Goal: Information Seeking & Learning: Learn about a topic

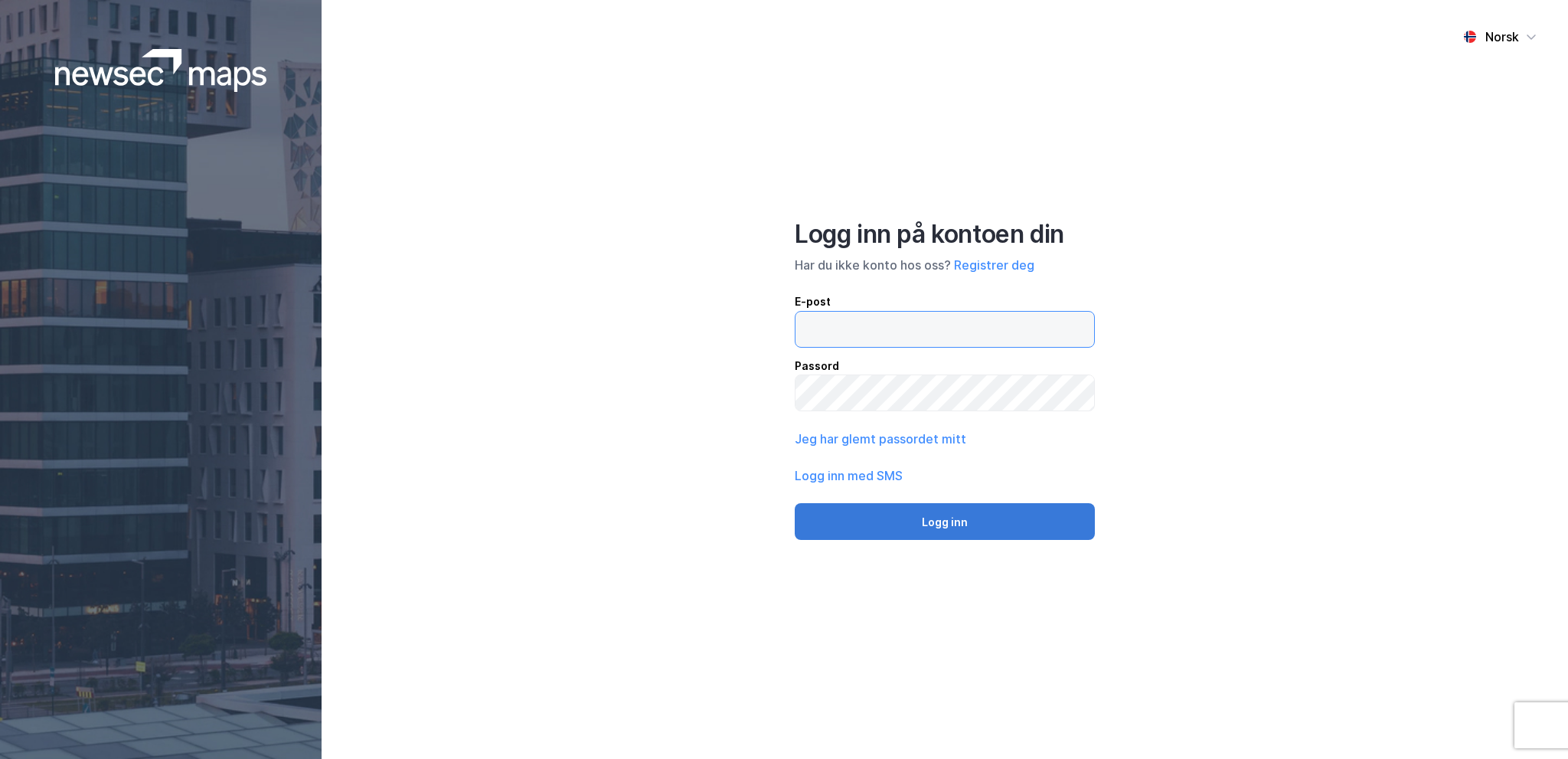
type input "[EMAIL_ADDRESS][DOMAIN_NAME]"
click at [945, 520] on button "Logg inn" at bounding box center [944, 522] width 300 height 37
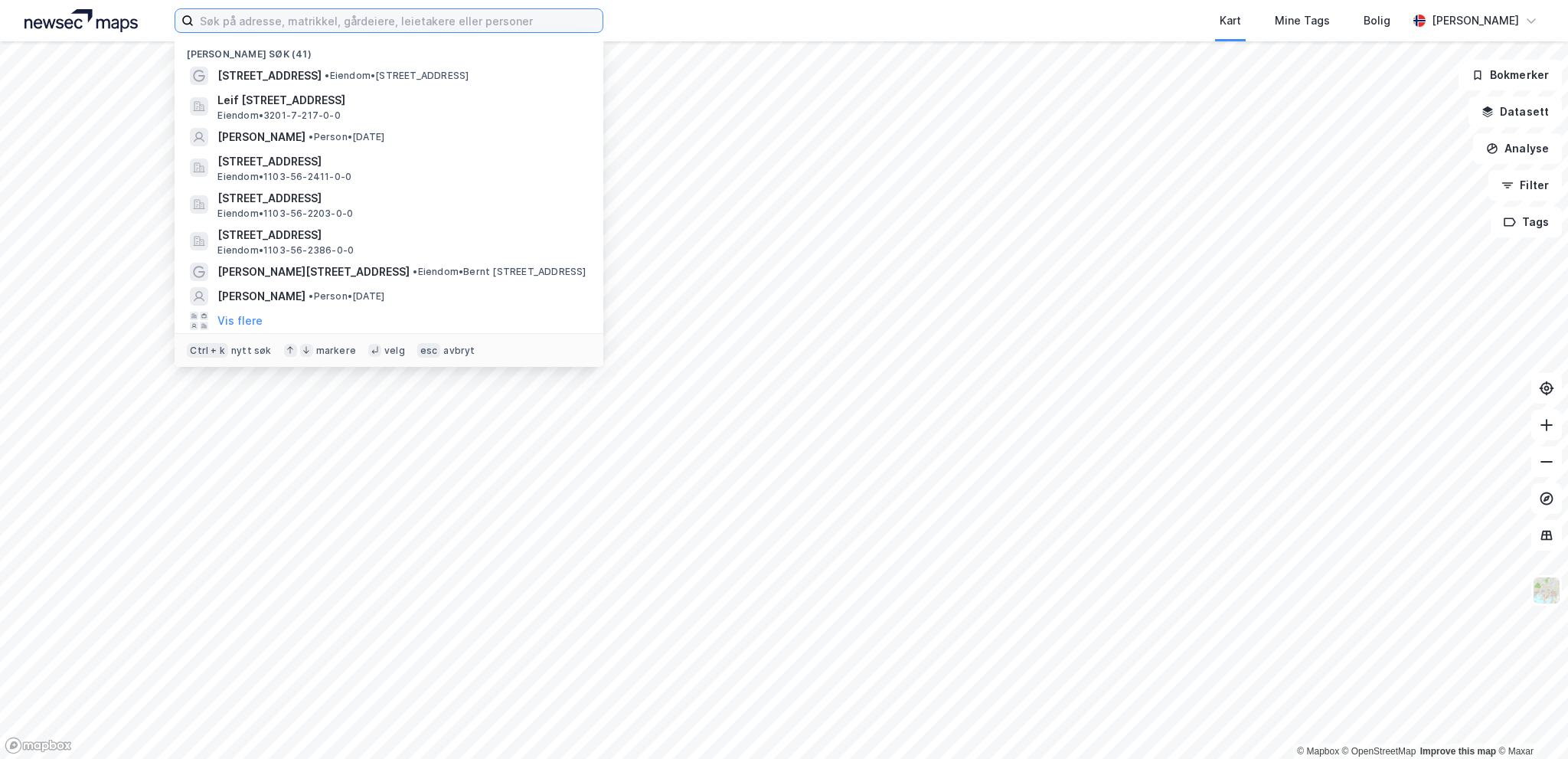
click at [441, 18] on input at bounding box center [397, 20] width 409 height 23
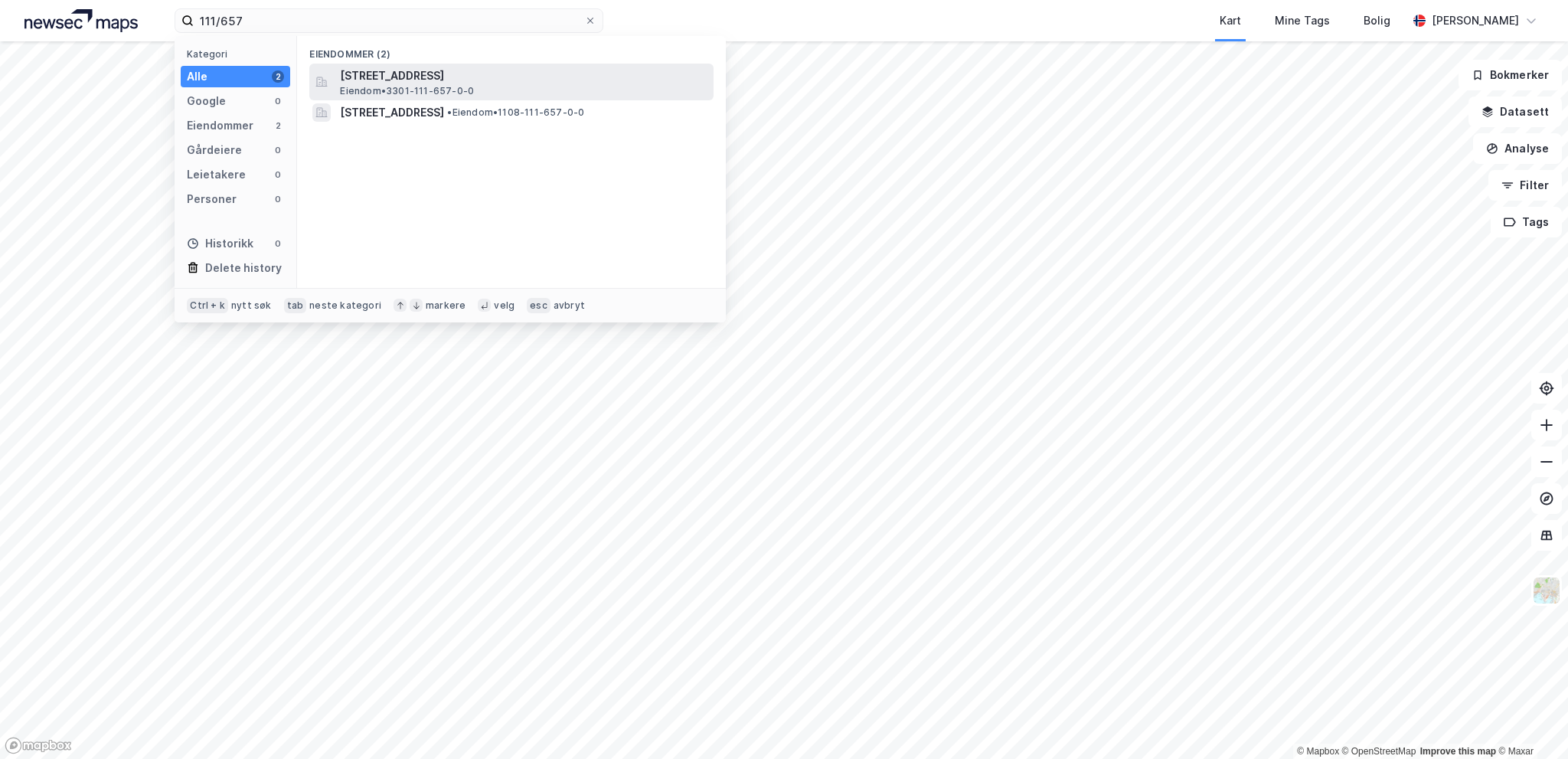
click at [425, 76] on span "[STREET_ADDRESS]" at bounding box center [523, 75] width 368 height 18
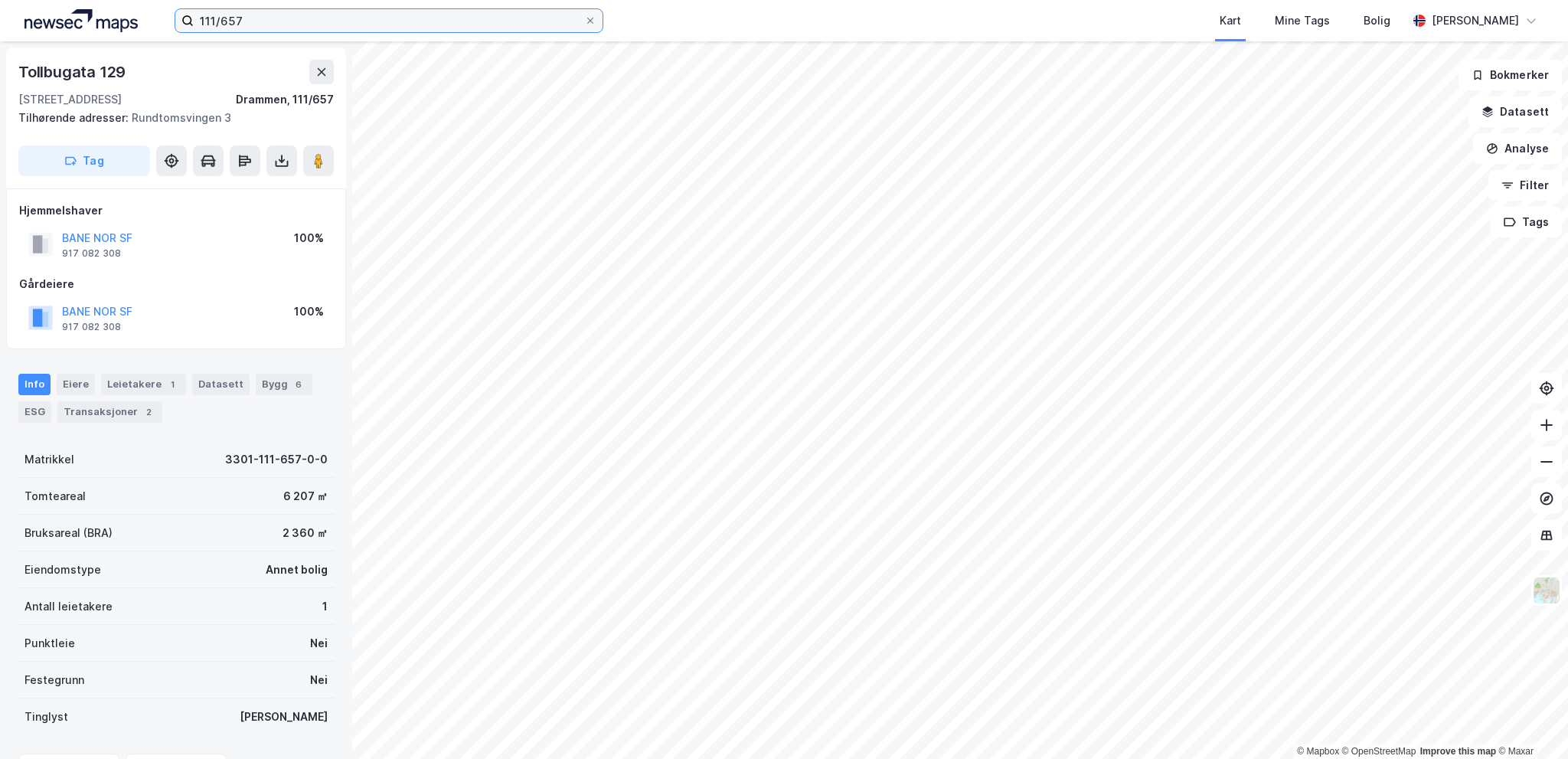
click at [250, 18] on input "111/657" at bounding box center [388, 20] width 390 height 23
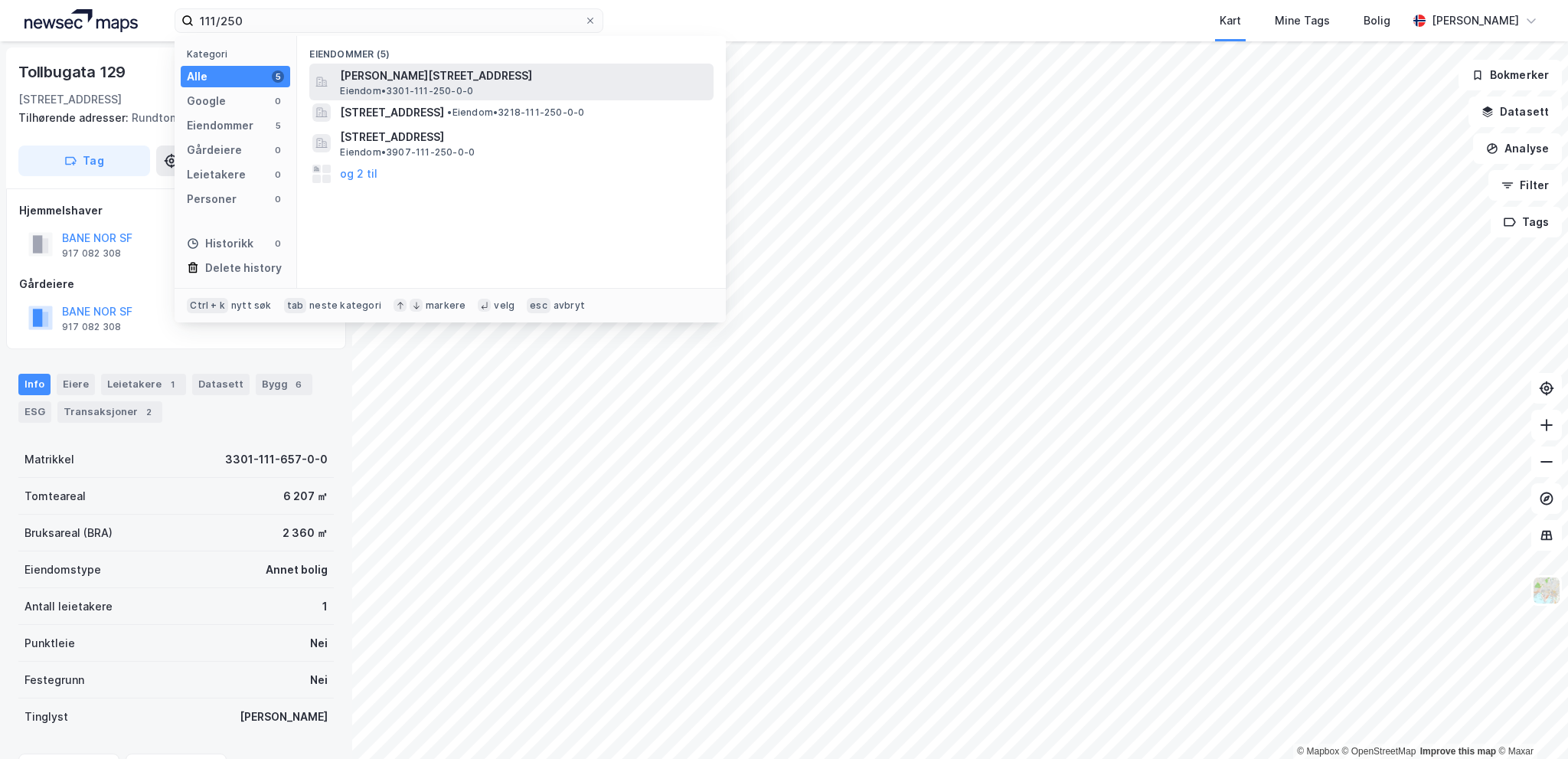
click at [407, 76] on span "[PERSON_NAME][STREET_ADDRESS]" at bounding box center [523, 75] width 368 height 18
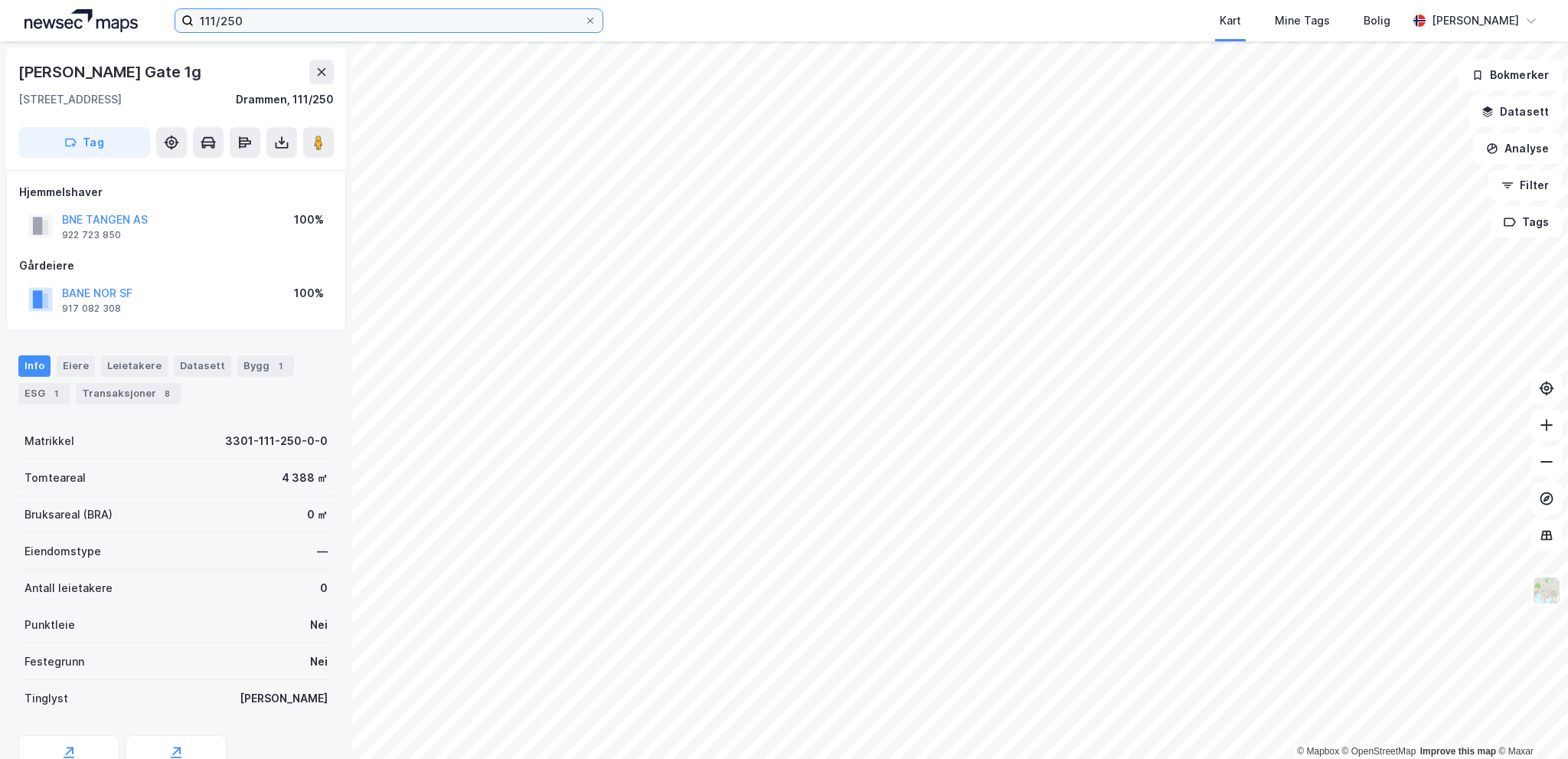
click at [281, 24] on input "111/250" at bounding box center [388, 20] width 390 height 23
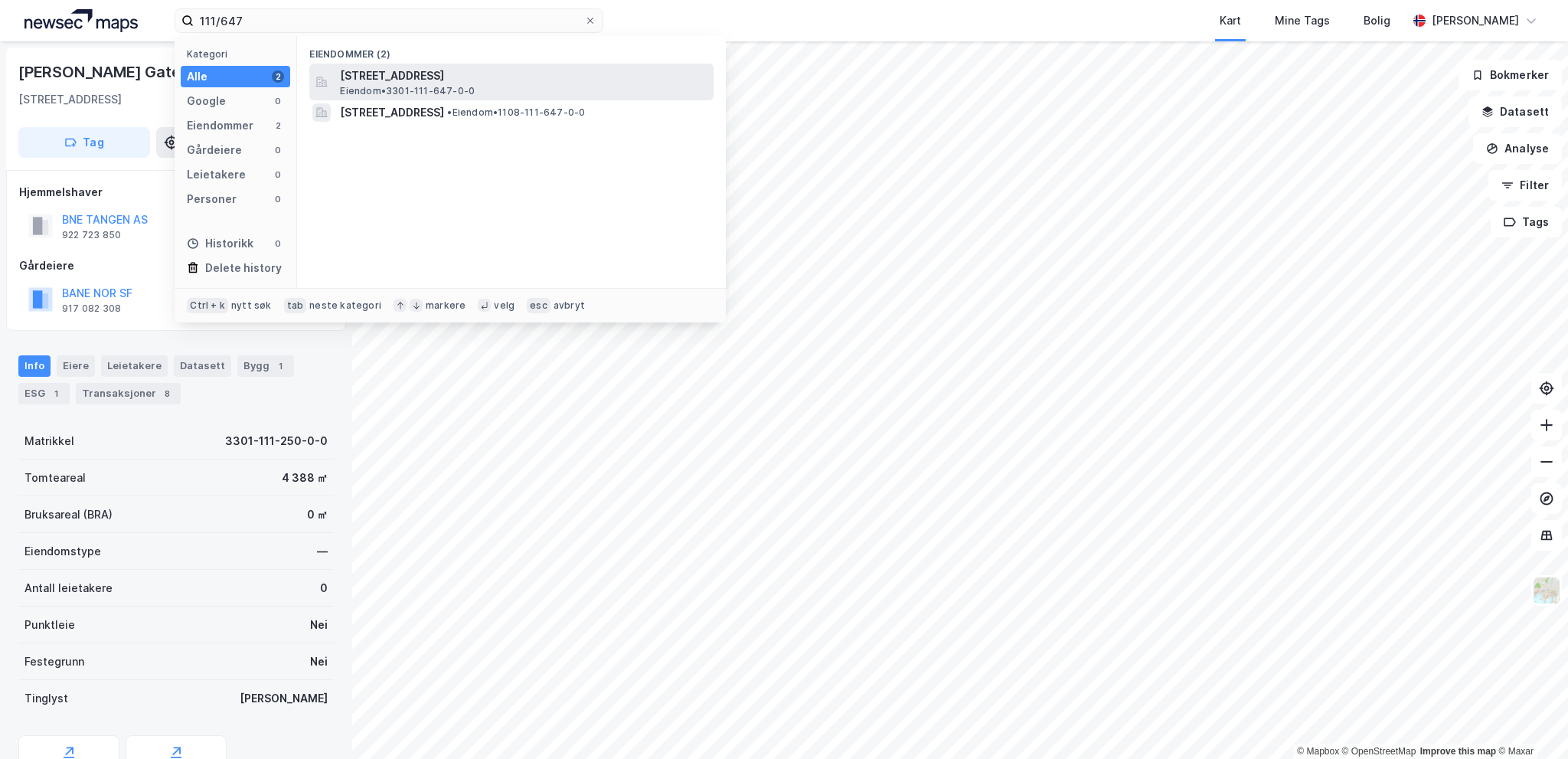
click at [404, 70] on span "[STREET_ADDRESS]" at bounding box center [523, 75] width 368 height 18
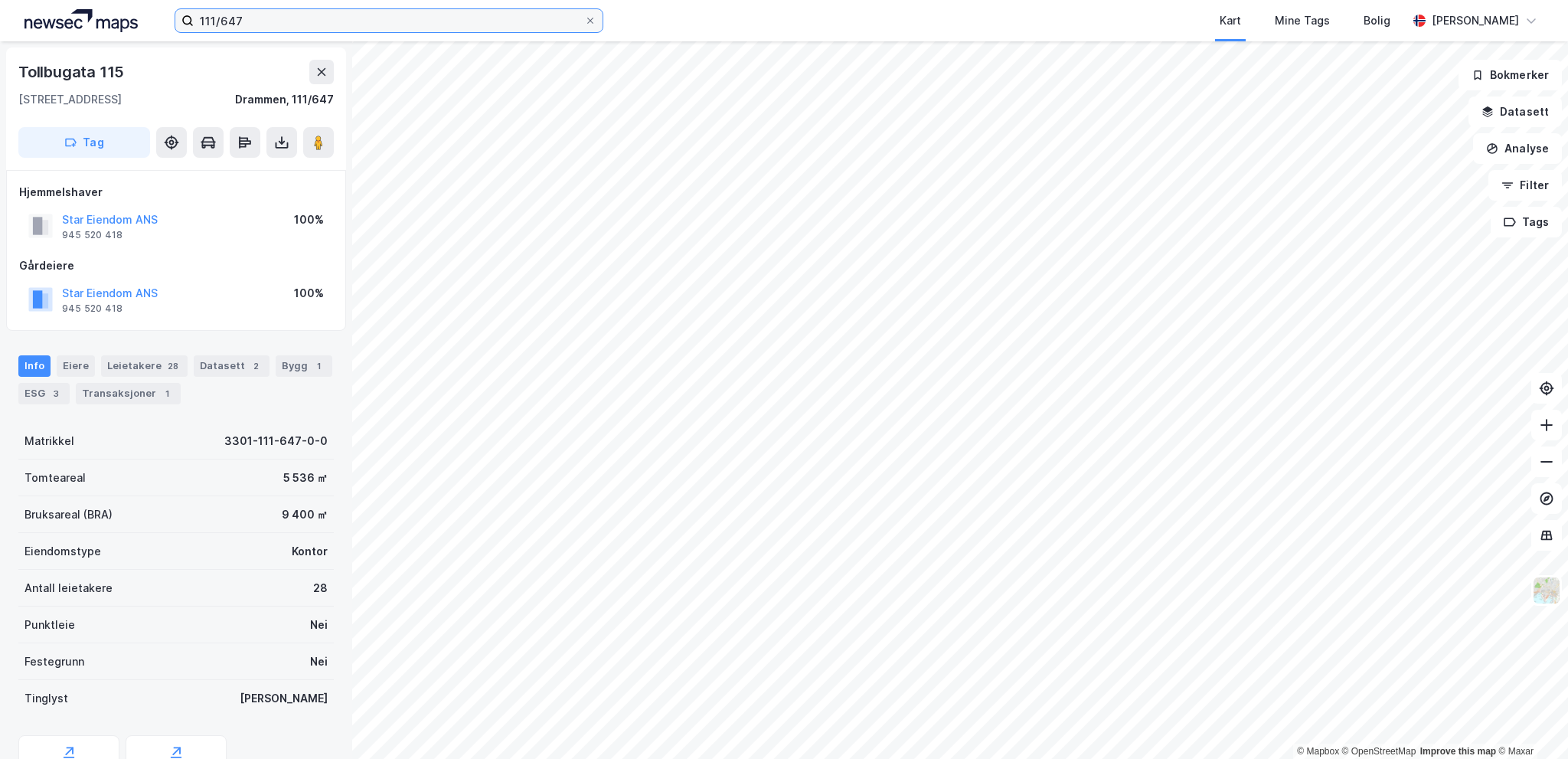
click at [284, 17] on input "111/647" at bounding box center [388, 20] width 390 height 23
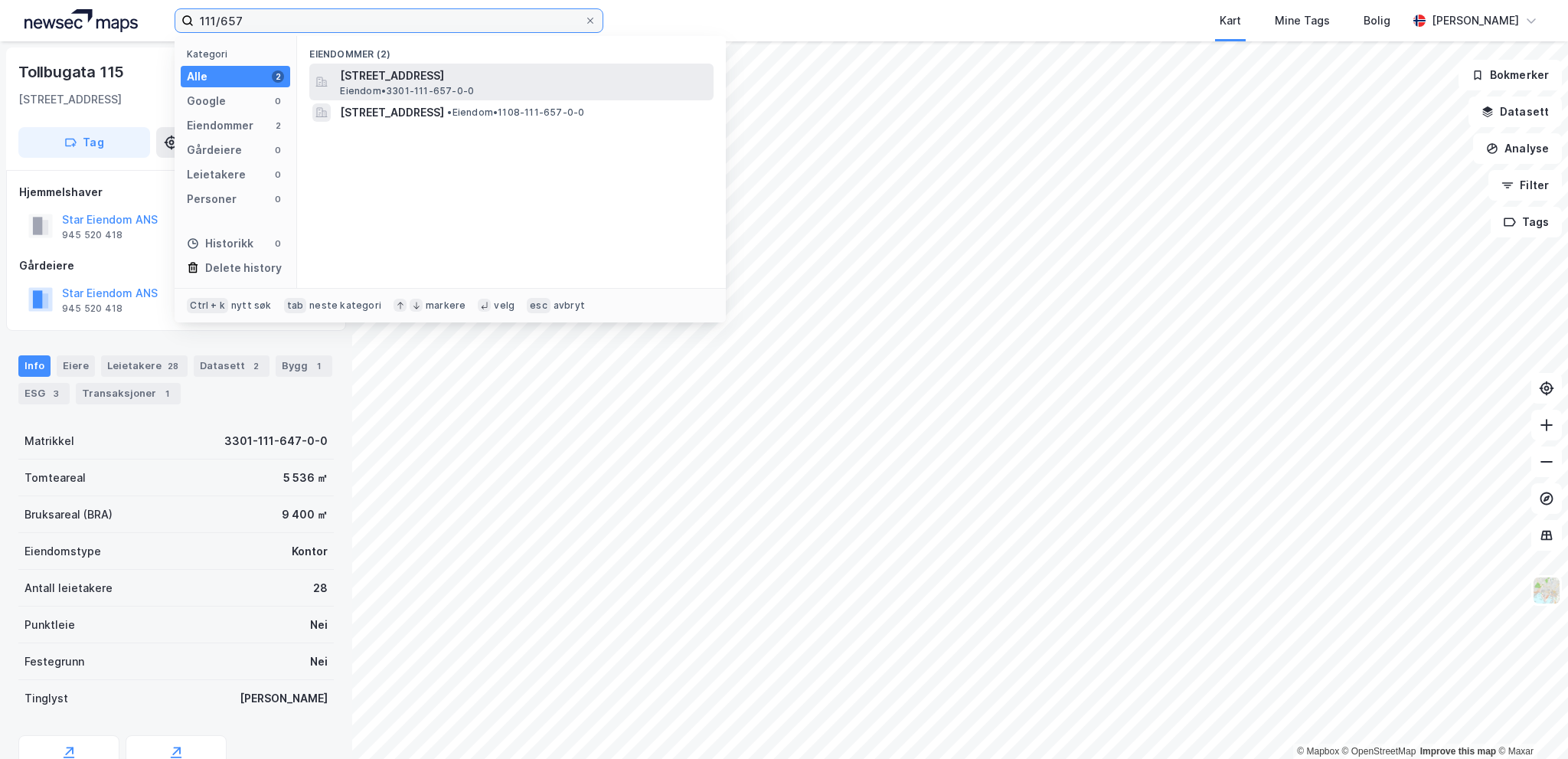
type input "111/657"
click at [406, 74] on span "[STREET_ADDRESS]" at bounding box center [523, 75] width 368 height 18
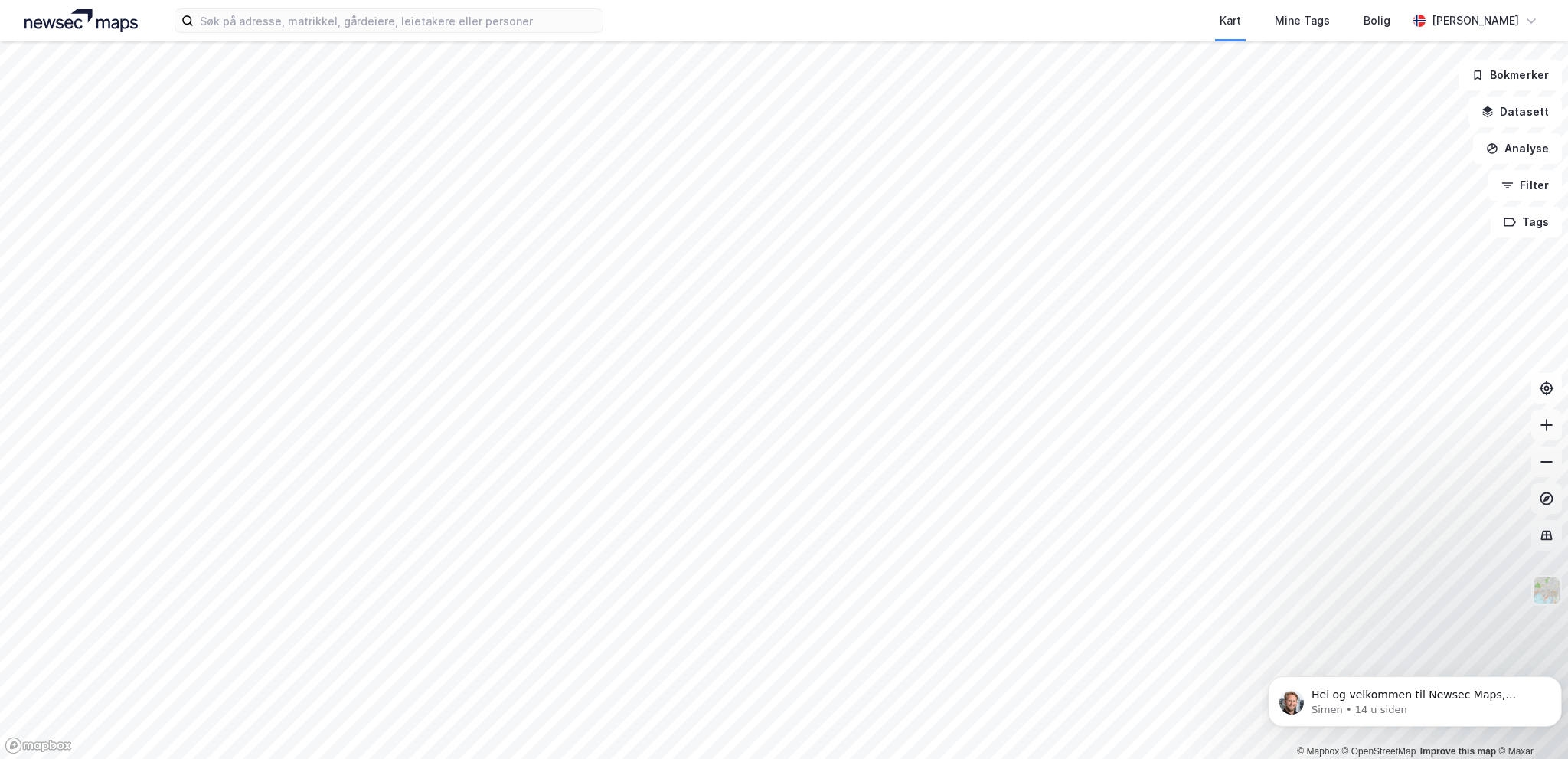
click at [639, 3] on div "Kart Mine Tags Bolig Henriette Wergeland Viul © Mapbox © OpenStreetMap Improve …" at bounding box center [784, 379] width 1568 height 759
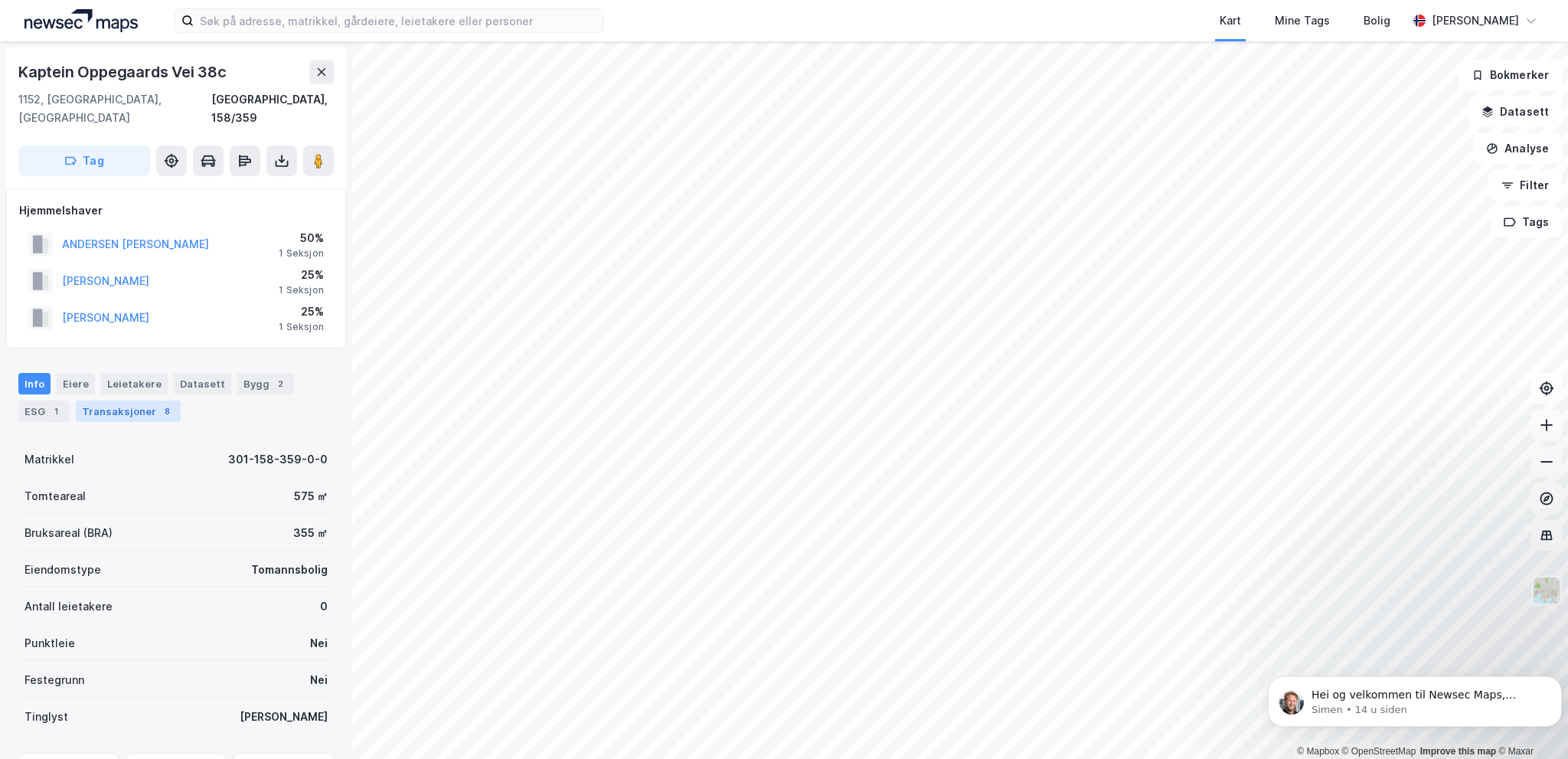
click at [150, 401] on div "Transaksjoner 8" at bounding box center [129, 411] width 105 height 21
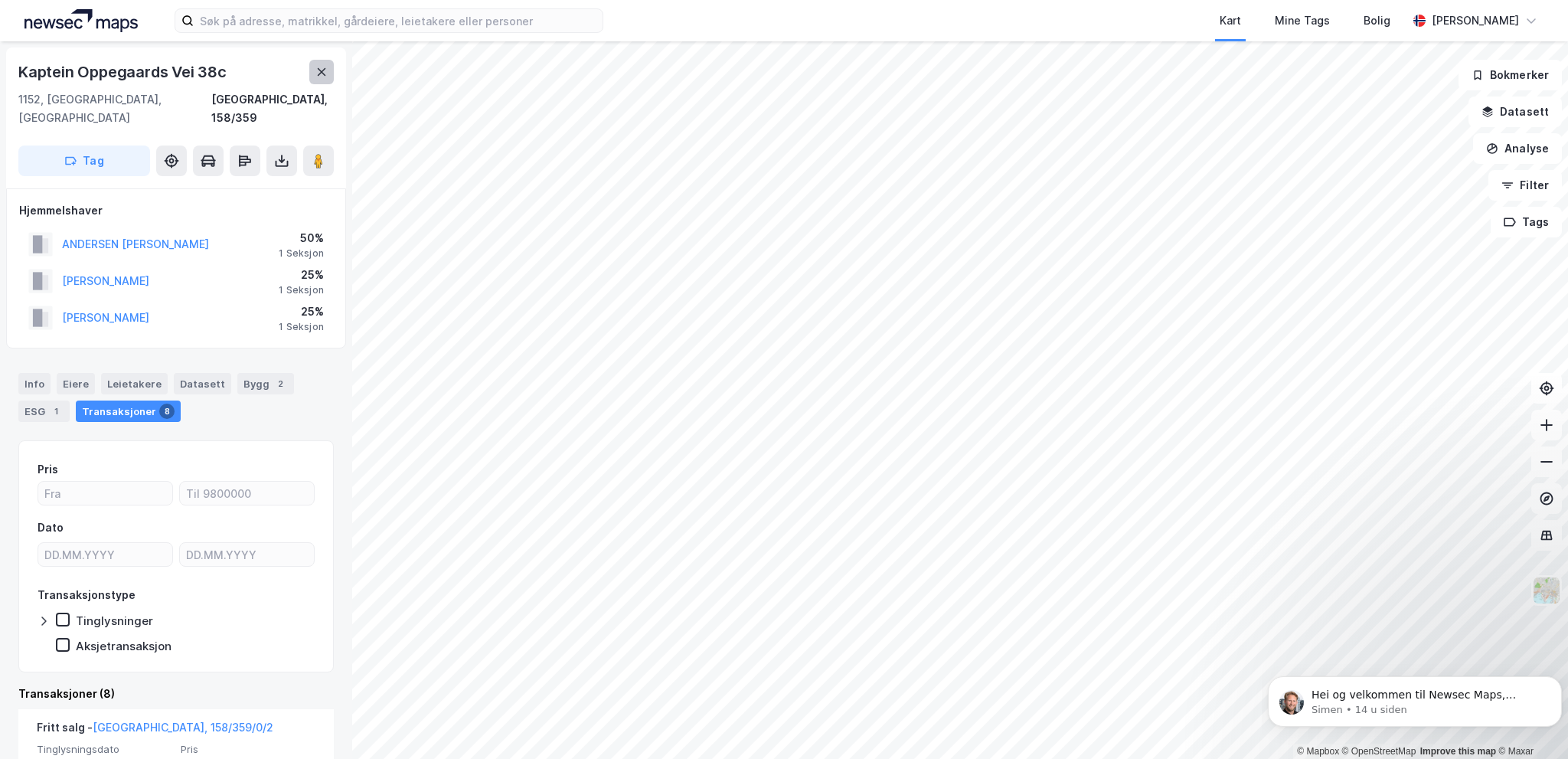
click at [316, 70] on icon at bounding box center [321, 72] width 12 height 12
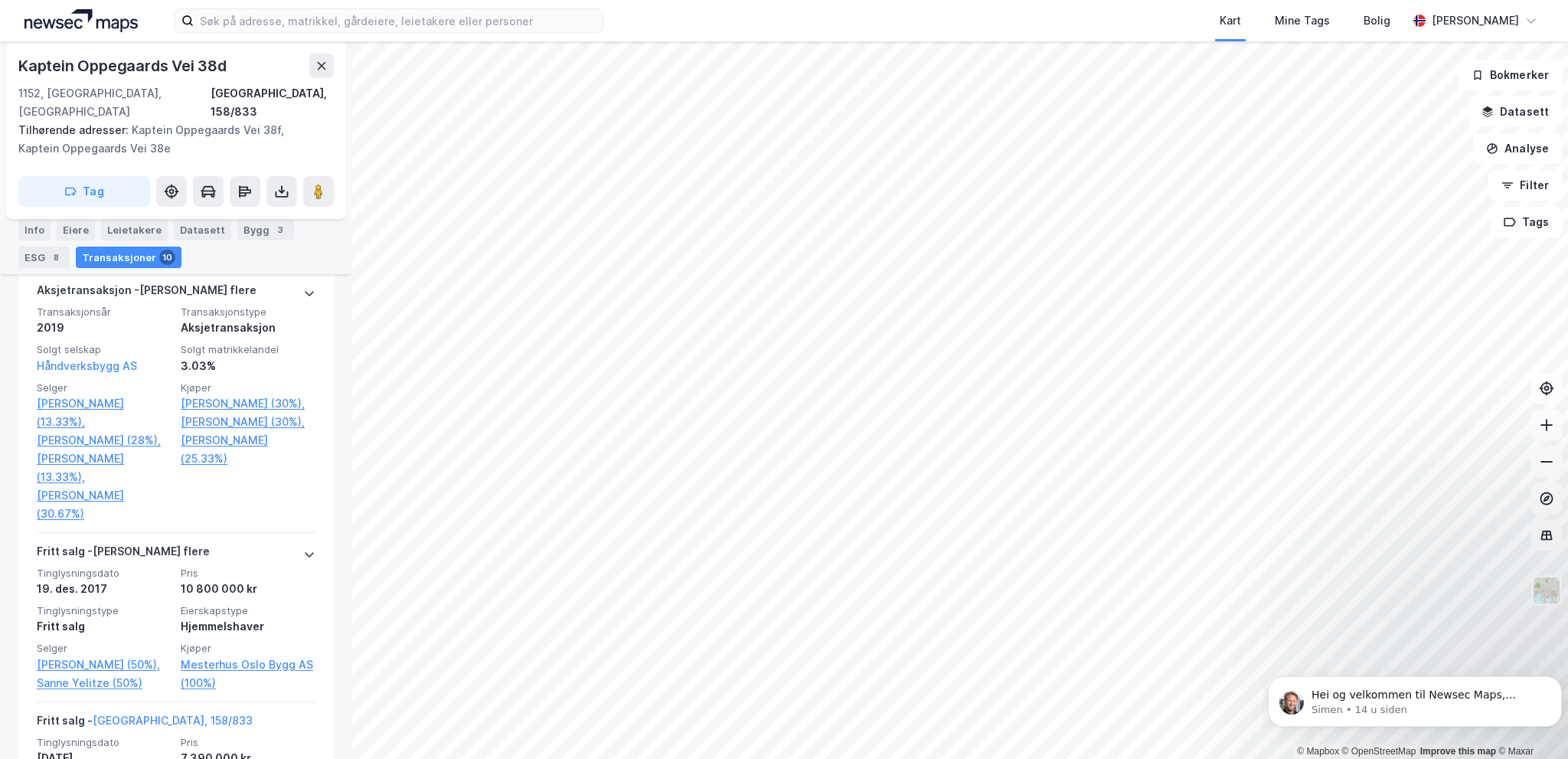
scroll to position [1838, 0]
